Goal: Information Seeking & Learning: Learn about a topic

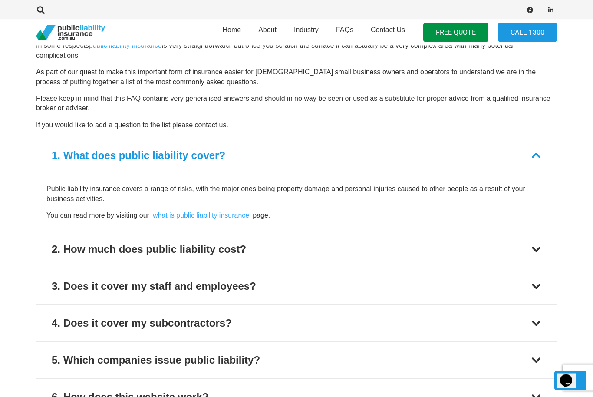
scroll to position [564, 0]
click at [96, 251] on div "2. How much does public liability cost?" at bounding box center [149, 249] width 194 height 16
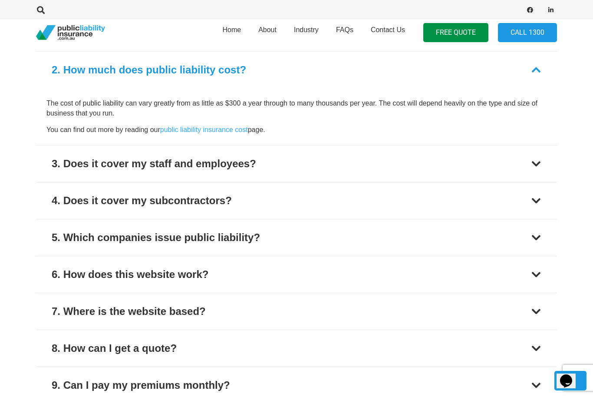
scroll to position [687, 0]
click at [230, 125] on link "public liability insurance cost" at bounding box center [204, 128] width 88 height 7
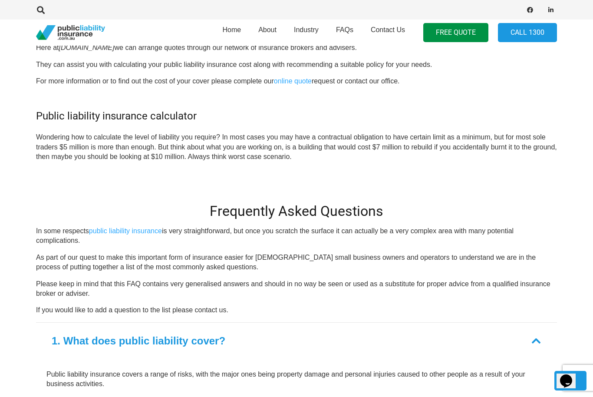
scroll to position [831, 0]
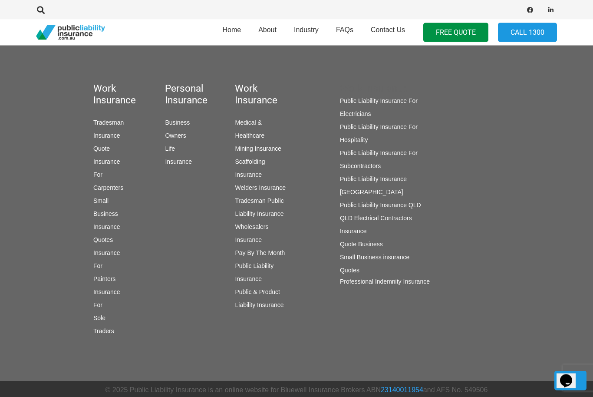
scroll to position [1332, 0]
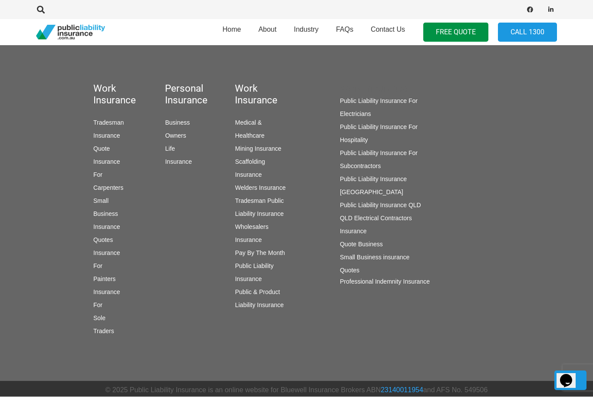
click at [401, 124] on link "Public Liability Insurance For Hospitality" at bounding box center [379, 134] width 78 height 20
